Goal: Information Seeking & Learning: Learn about a topic

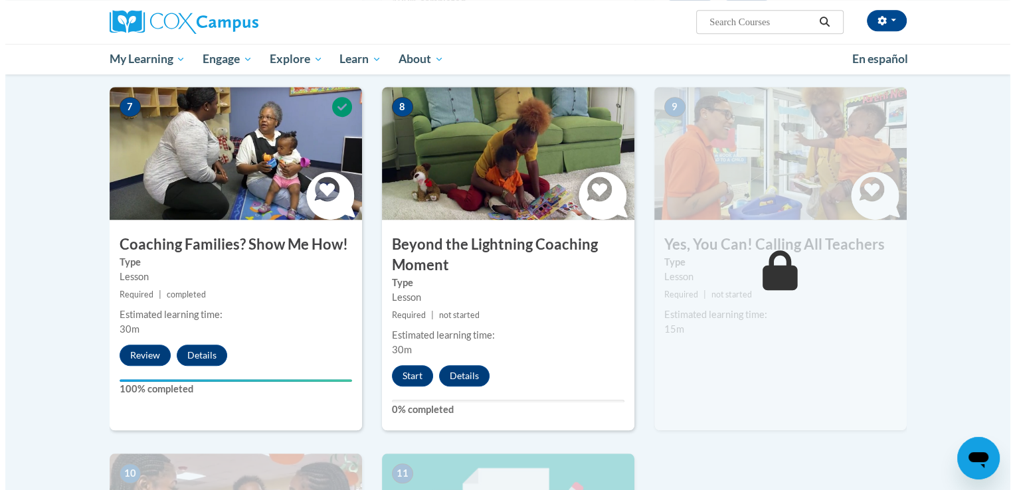
scroll to position [1013, 0]
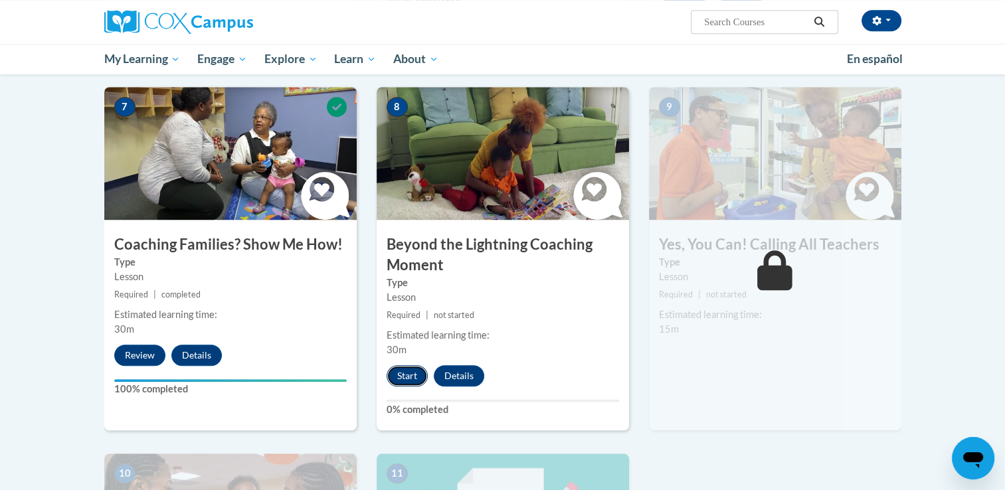
click at [416, 365] on button "Start" at bounding box center [406, 375] width 41 height 21
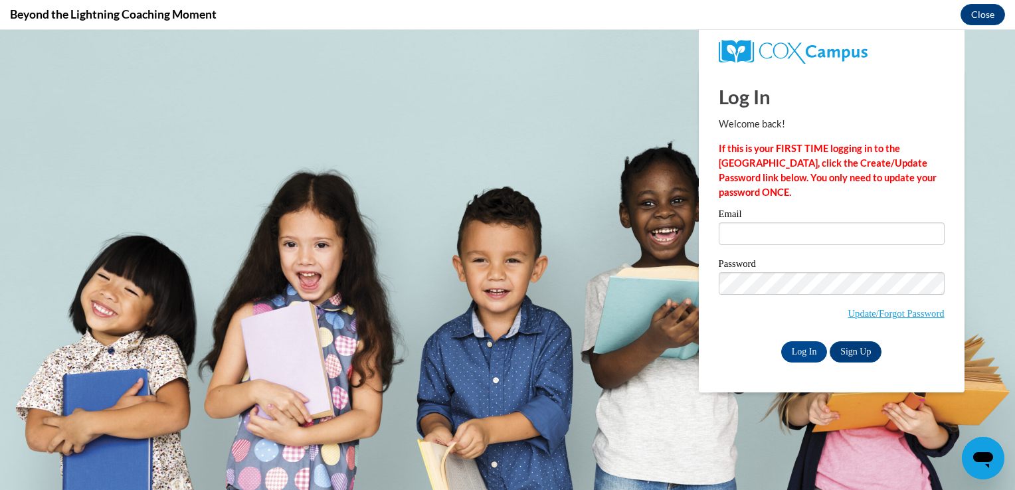
scroll to position [0, 0]
type input "[EMAIL_ADDRESS][DOMAIN_NAME]"
click at [805, 355] on input "Log In" at bounding box center [804, 351] width 46 height 21
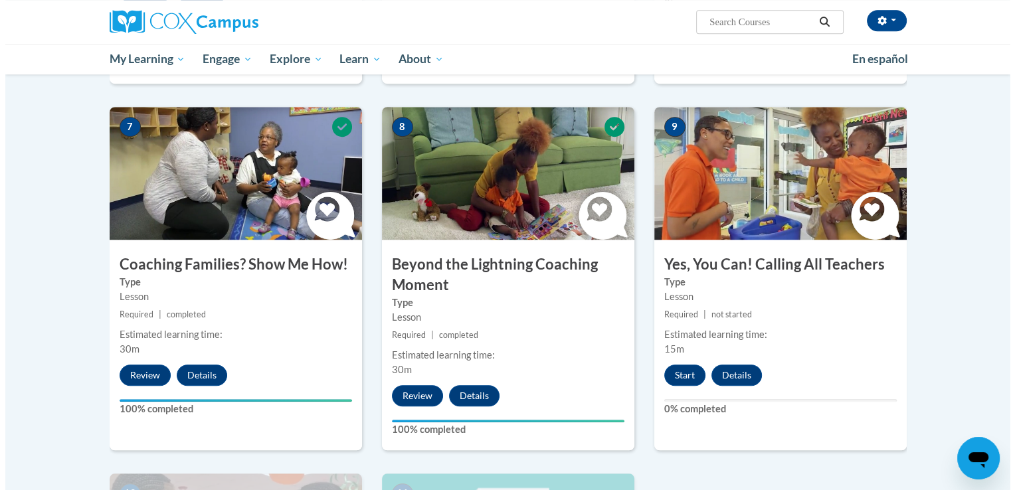
scroll to position [993, 0]
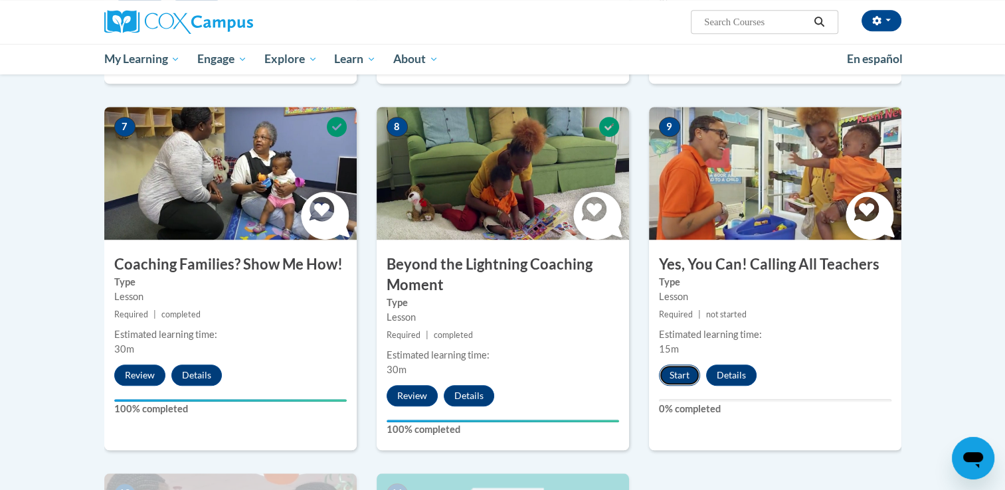
click at [680, 365] on button "Start" at bounding box center [679, 375] width 41 height 21
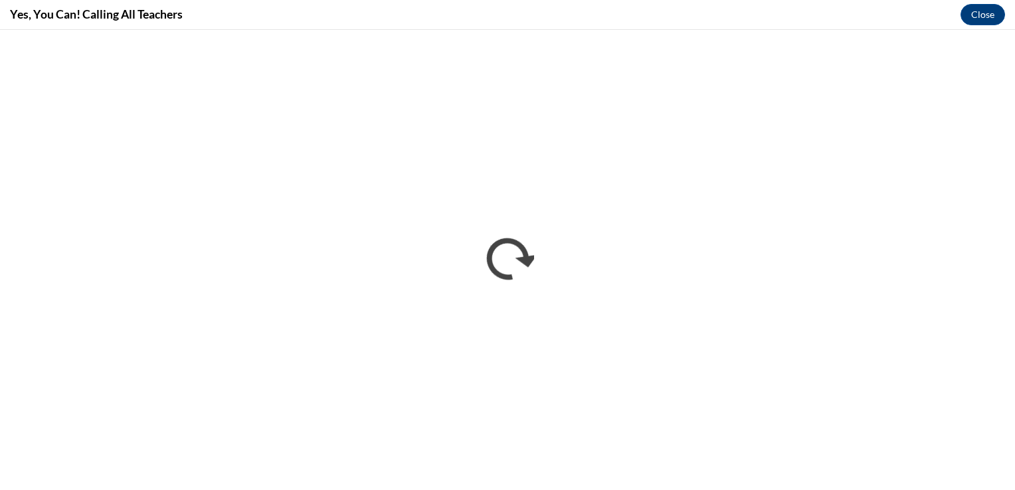
scroll to position [0, 0]
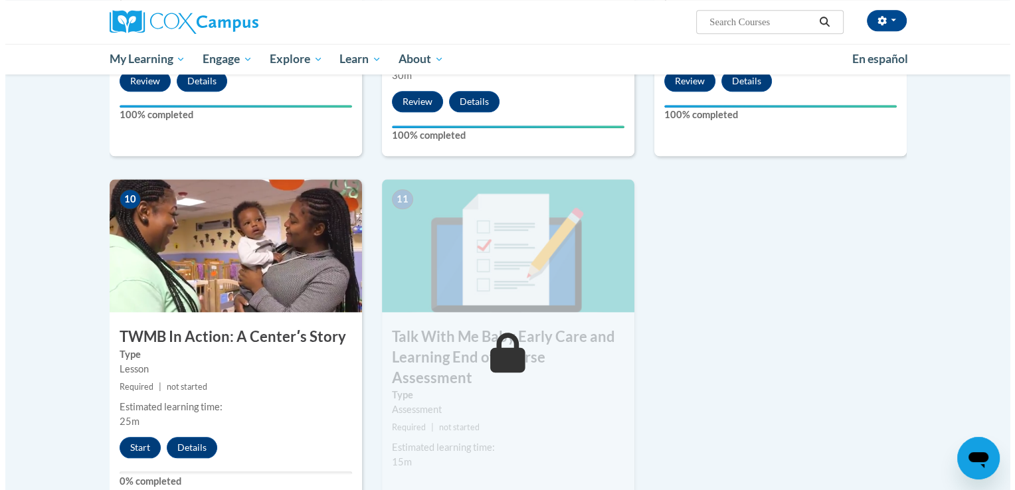
scroll to position [1287, 0]
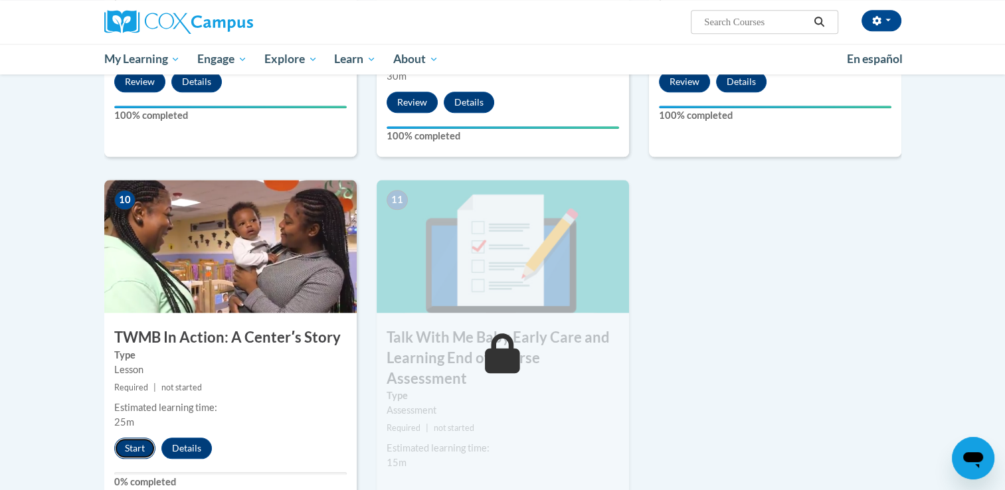
click at [121, 438] on button "Start" at bounding box center [134, 448] width 41 height 21
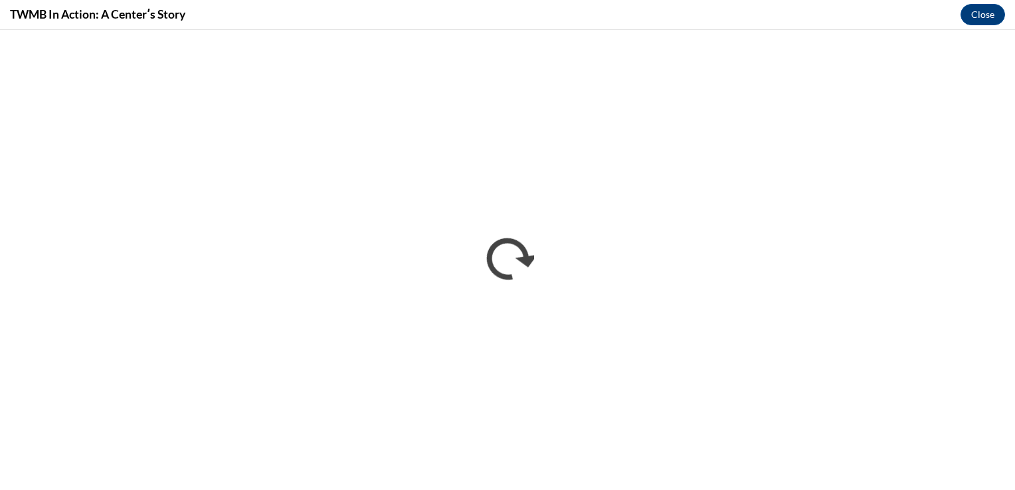
scroll to position [0, 0]
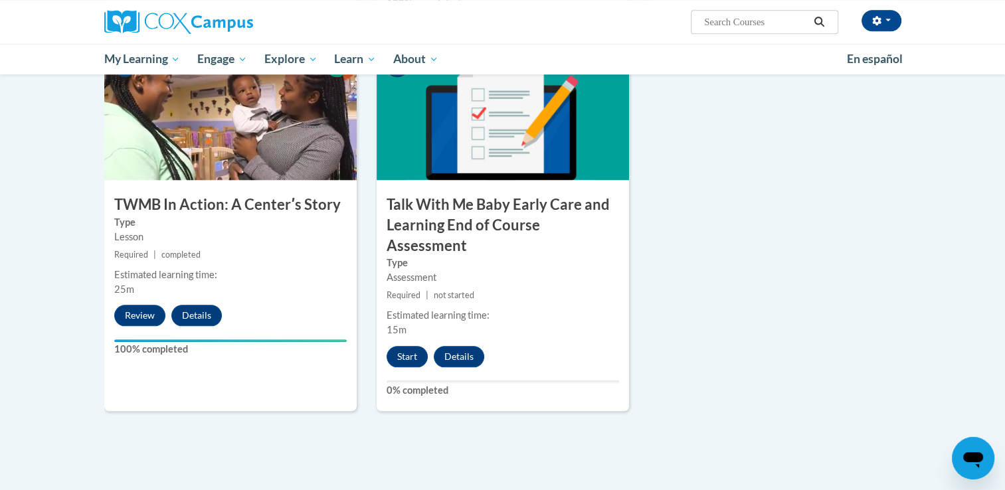
scroll to position [1394, 0]
